Goal: Information Seeking & Learning: Learn about a topic

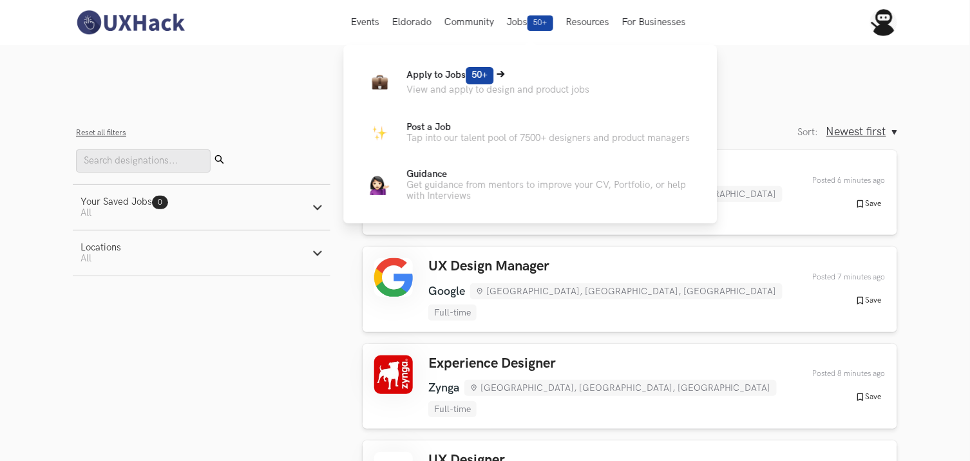
click at [455, 87] on p "View and apply to design and product jobs" at bounding box center [498, 89] width 183 height 11
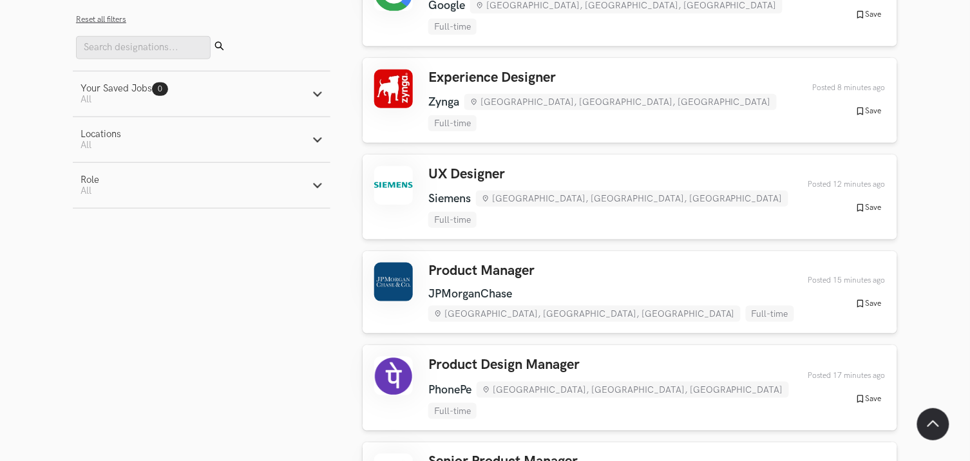
scroll to position [429, 0]
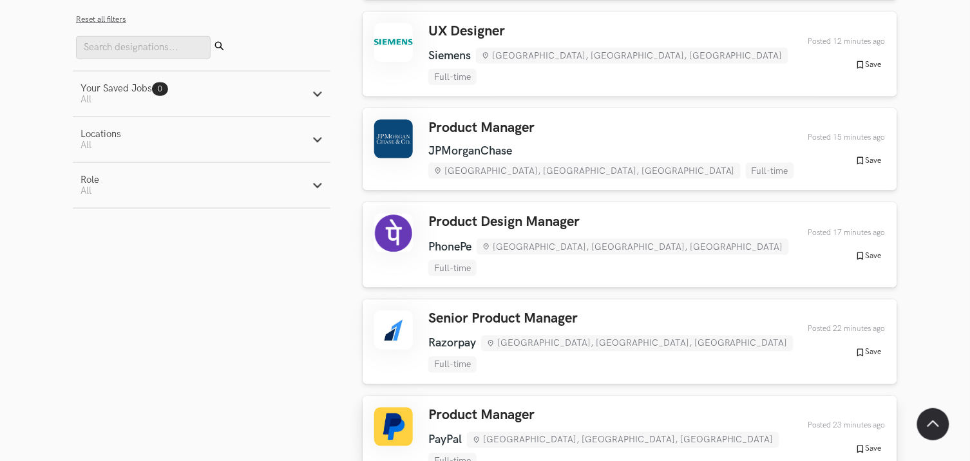
click at [732, 408] on div "Product Manager PayPal Chennai, Tamil Nadu, India Full-time PayPal Chennai, Tam…" at bounding box center [629, 439] width 511 height 62
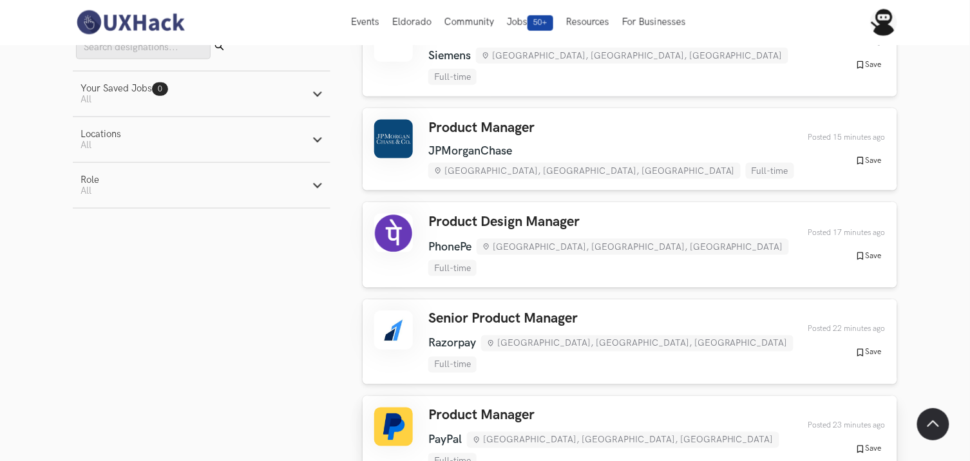
scroll to position [143, 0]
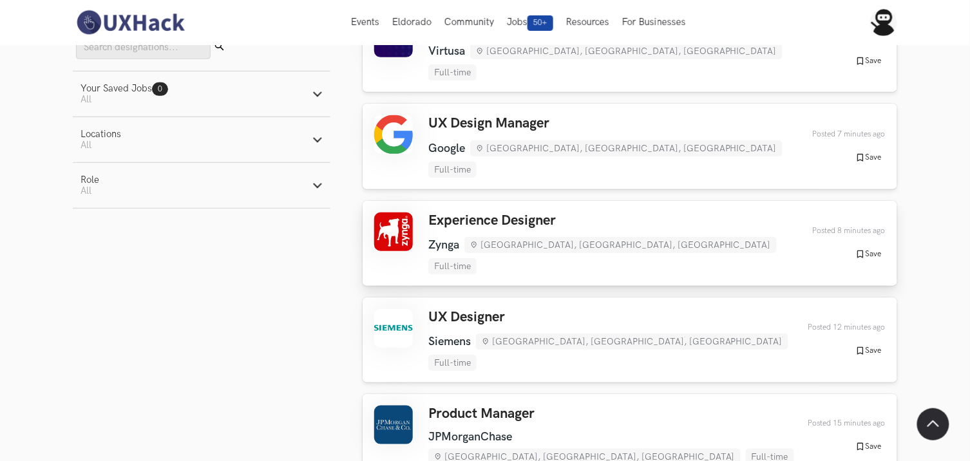
click at [573, 212] on h3 "Experience Designer" at bounding box center [616, 220] width 377 height 17
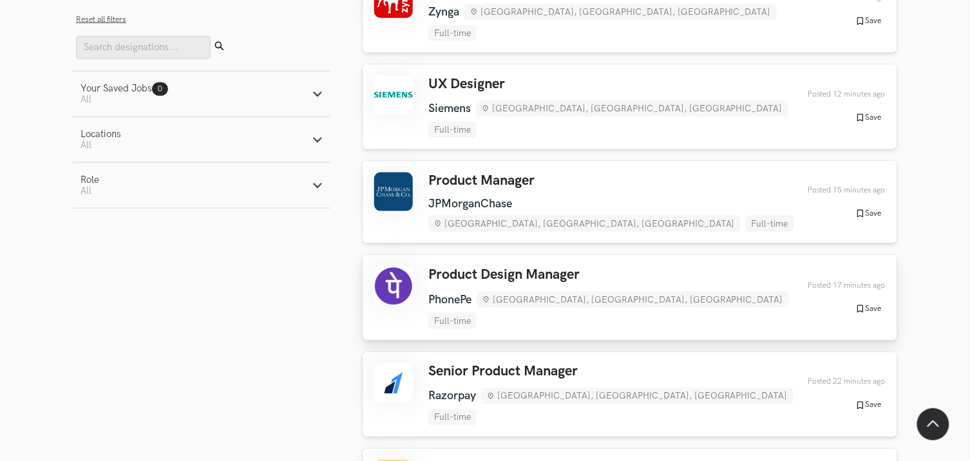
scroll to position [429, 0]
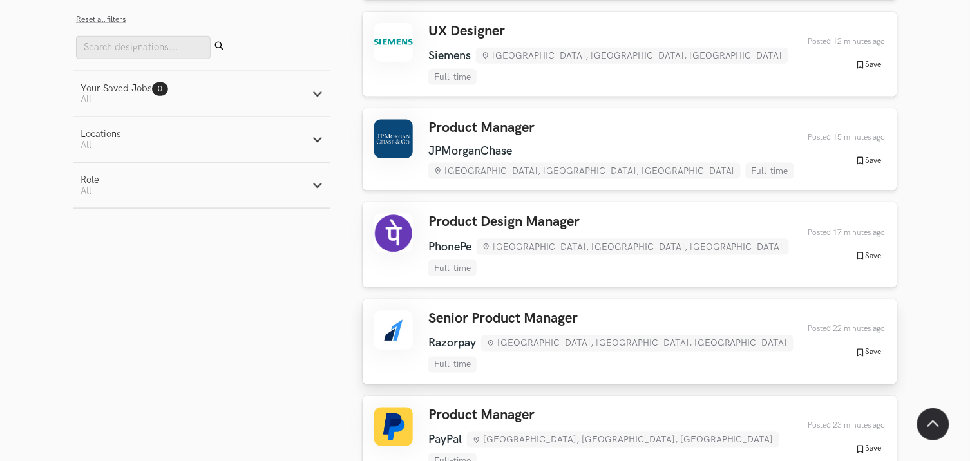
click at [444, 311] on h3 "Senior Product Manager" at bounding box center [616, 319] width 377 height 17
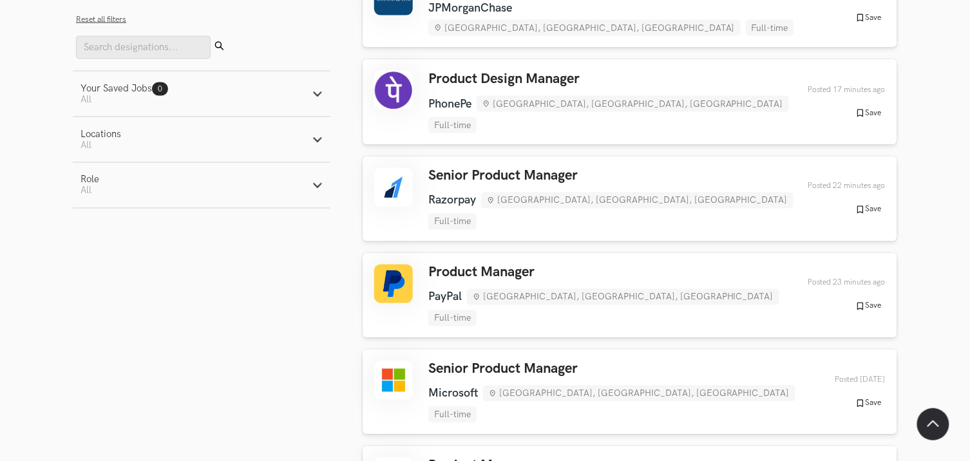
scroll to position [715, 0]
